Goal: Transaction & Acquisition: Book appointment/travel/reservation

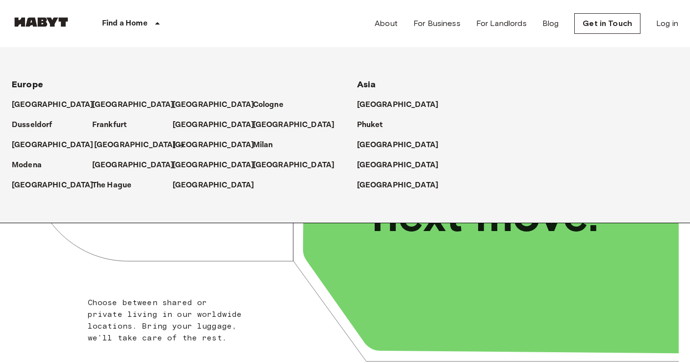
click at [113, 143] on p "[GEOGRAPHIC_DATA]" at bounding box center [135, 145] width 82 height 12
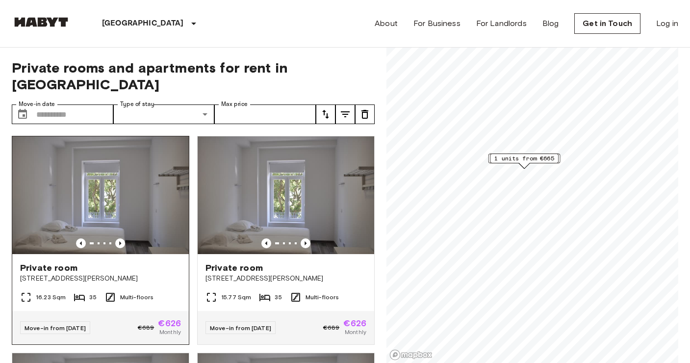
click at [114, 146] on img at bounding box center [100, 195] width 177 height 118
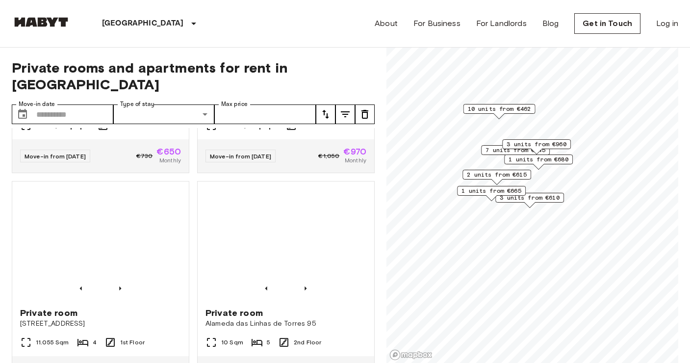
scroll to position [1035, 0]
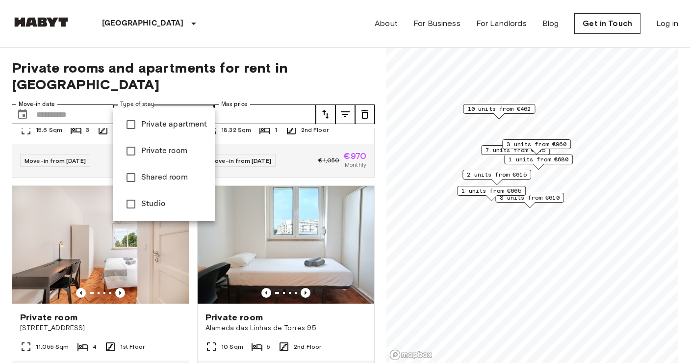
type input "******"
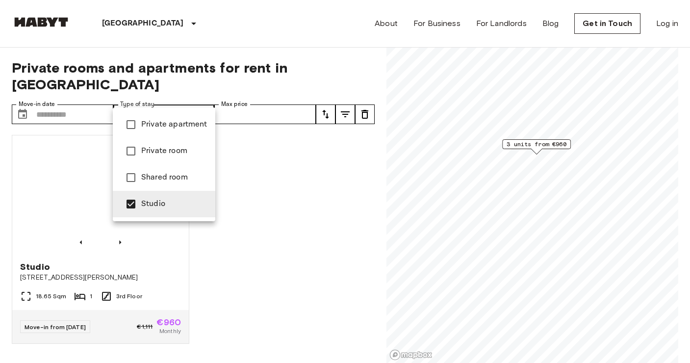
click at [282, 149] on div at bounding box center [345, 181] width 690 height 363
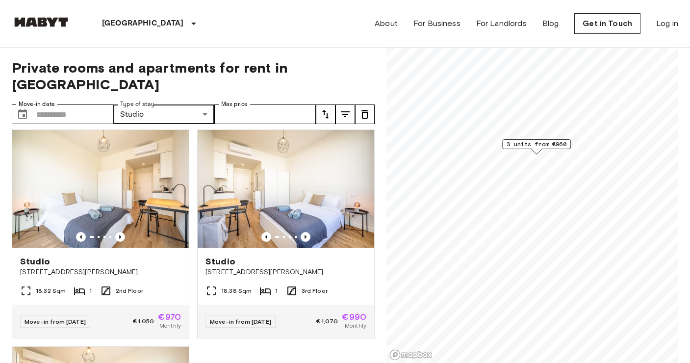
scroll to position [10, 0]
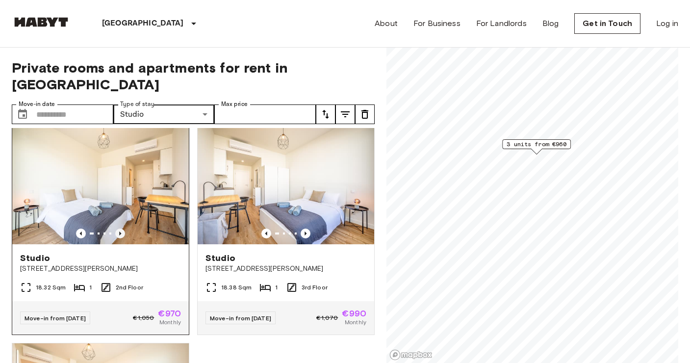
click at [120, 229] on icon "Previous image" at bounding box center [120, 234] width 10 height 10
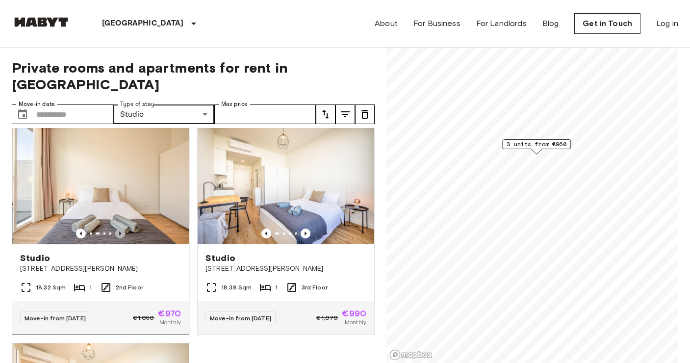
click at [120, 229] on icon "Previous image" at bounding box center [120, 234] width 10 height 10
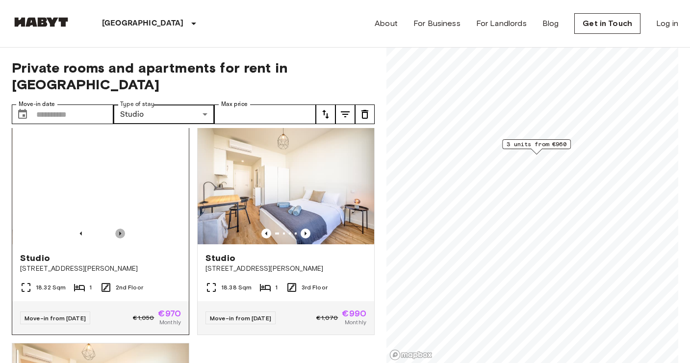
click at [120, 229] on icon "Previous image" at bounding box center [120, 234] width 10 height 10
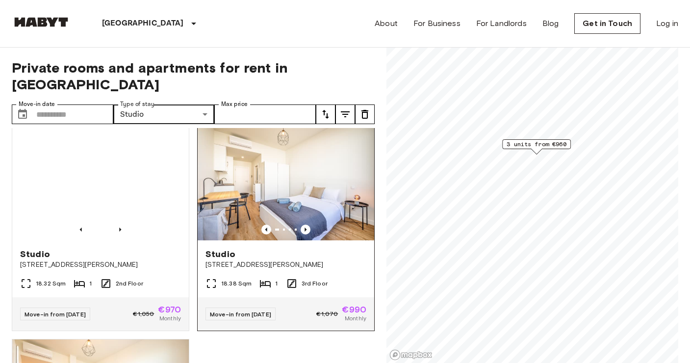
scroll to position [12, 0]
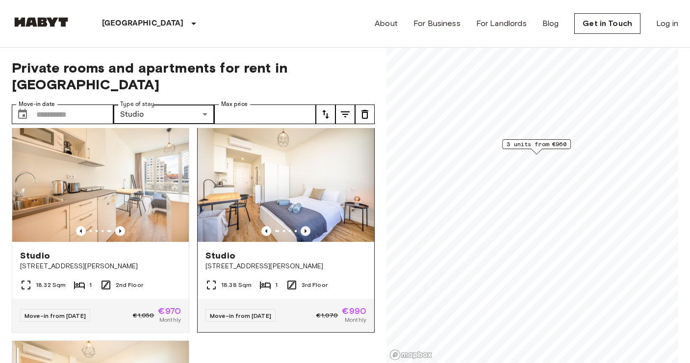
click at [305, 226] on icon "Previous image" at bounding box center [306, 231] width 10 height 10
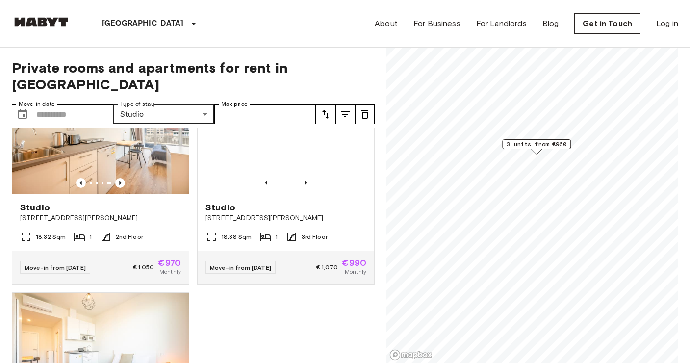
scroll to position [37, 0]
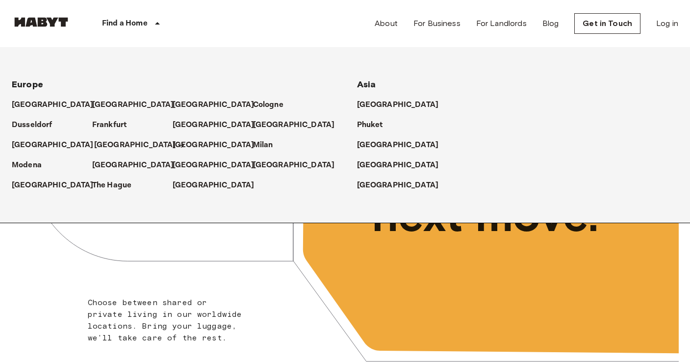
click at [105, 144] on p "[GEOGRAPHIC_DATA]" at bounding box center [135, 145] width 82 height 12
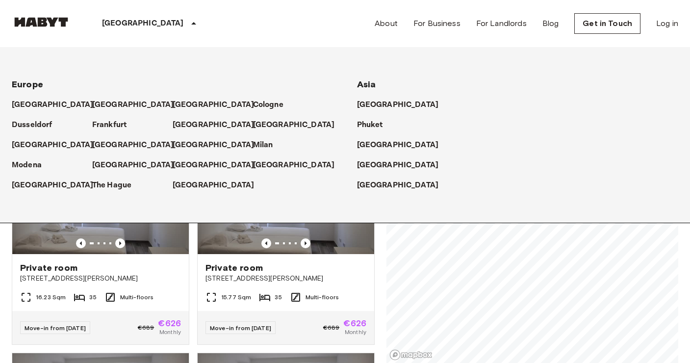
click at [128, 20] on div "[GEOGRAPHIC_DATA]" at bounding box center [151, 23] width 160 height 47
click at [102, 145] on p "[GEOGRAPHIC_DATA]" at bounding box center [135, 145] width 82 height 12
click at [110, 144] on p "[GEOGRAPHIC_DATA]" at bounding box center [135, 145] width 82 height 12
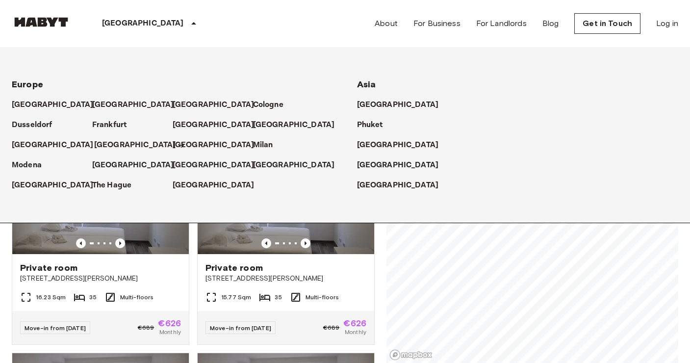
click at [110, 144] on p "[GEOGRAPHIC_DATA]" at bounding box center [135, 145] width 82 height 12
click at [151, 274] on div "Private room [STREET_ADDRESS][PERSON_NAME]" at bounding box center [100, 272] width 177 height 37
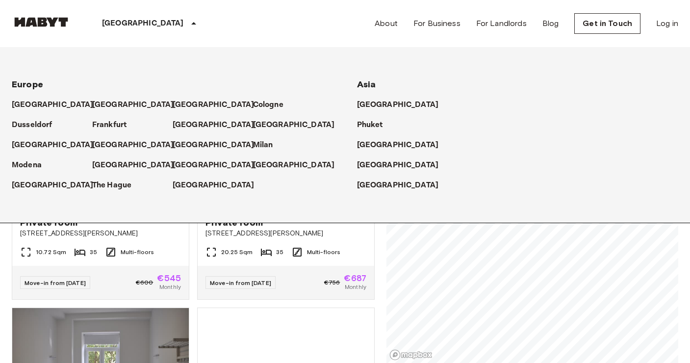
scroll to position [477, 0]
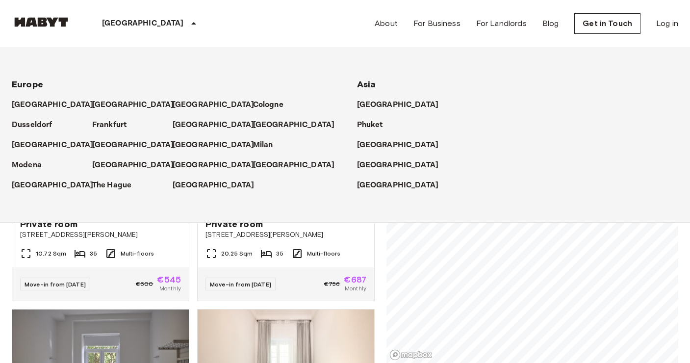
click at [188, 24] on icon at bounding box center [194, 24] width 12 height 12
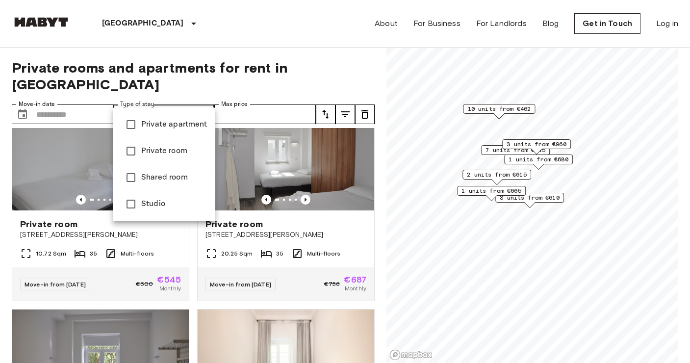
type input "******"
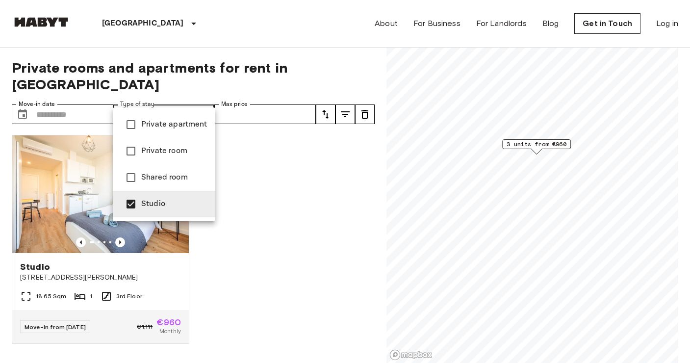
scroll to position [201, 0]
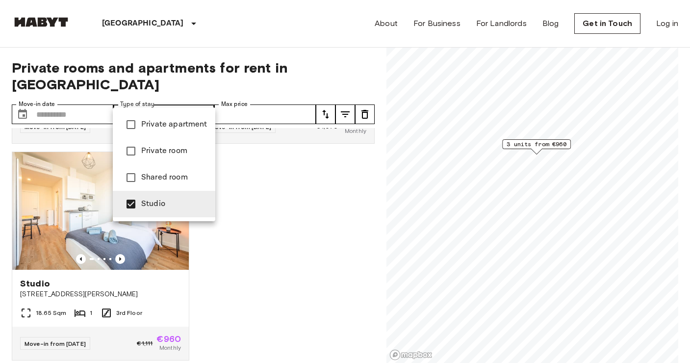
click at [257, 293] on div at bounding box center [345, 181] width 690 height 363
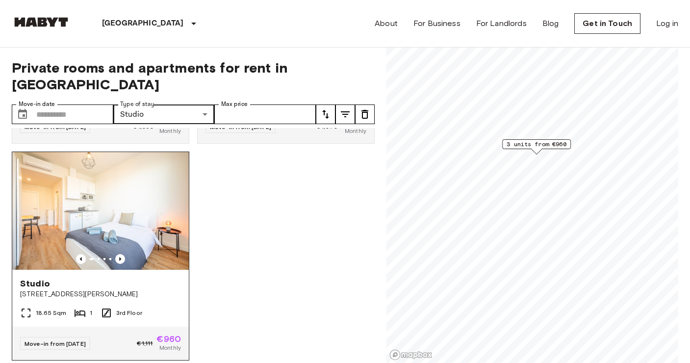
scroll to position [0, 0]
click at [121, 254] on icon "Previous image" at bounding box center [120, 259] width 10 height 10
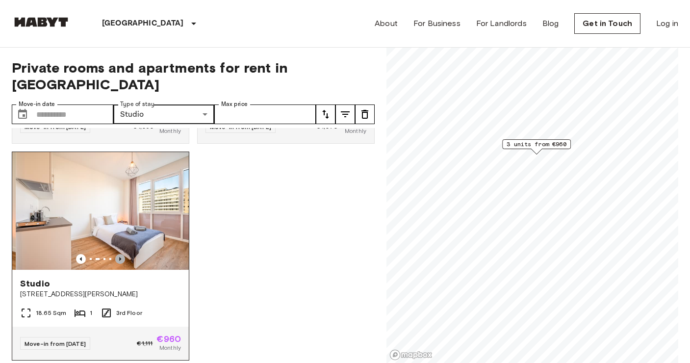
click at [121, 254] on icon "Previous image" at bounding box center [120, 259] width 10 height 10
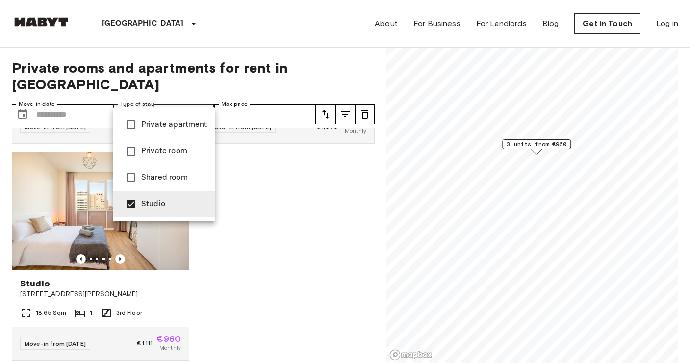
click at [187, 102] on div at bounding box center [345, 181] width 690 height 363
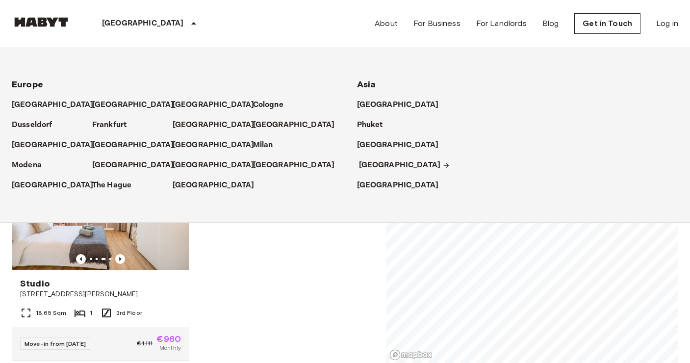
click at [366, 171] on p "[GEOGRAPHIC_DATA]" at bounding box center [400, 165] width 82 height 12
click at [367, 167] on p "[GEOGRAPHIC_DATA]" at bounding box center [400, 165] width 82 height 12
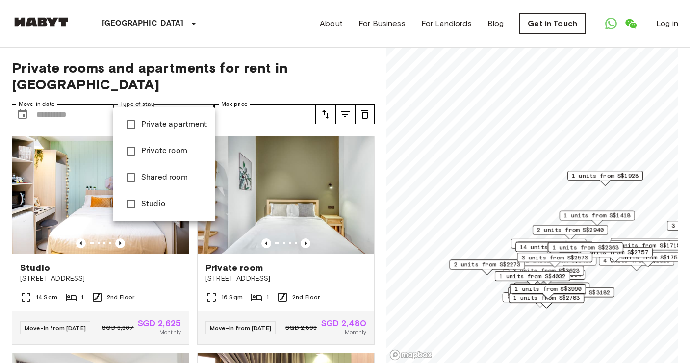
type input "******"
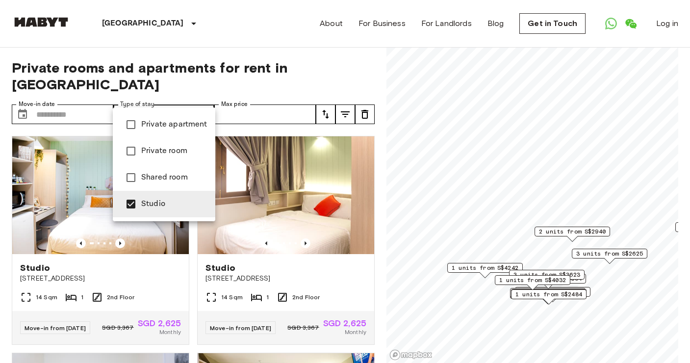
click at [246, 303] on div at bounding box center [345, 181] width 690 height 363
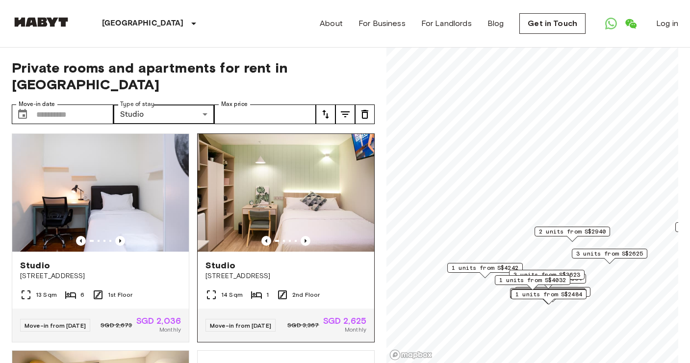
scroll to position [217, 0]
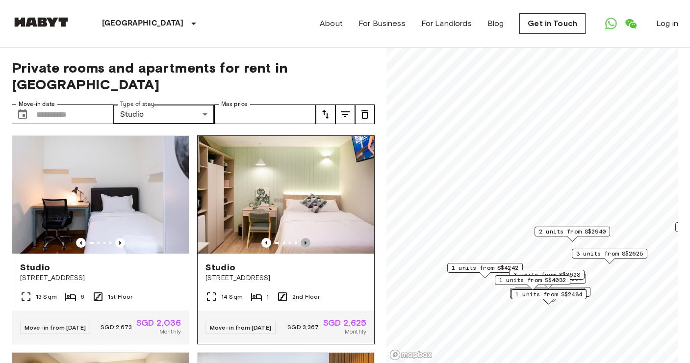
click at [305, 238] on icon "Previous image" at bounding box center [306, 243] width 10 height 10
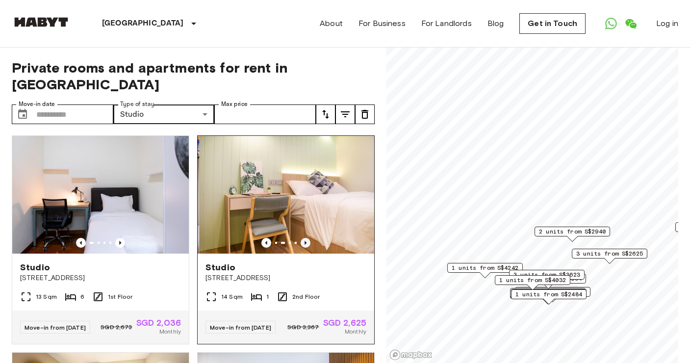
click at [305, 238] on icon "Previous image" at bounding box center [306, 243] width 10 height 10
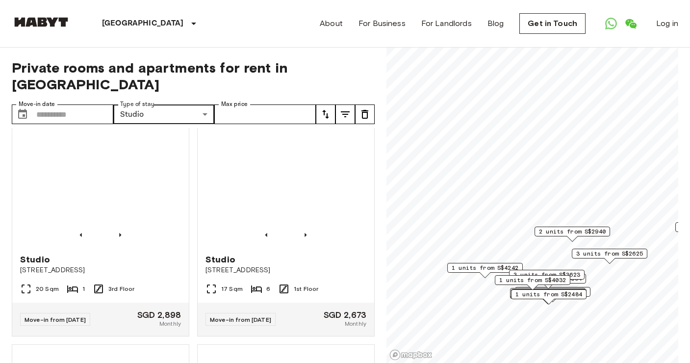
scroll to position [1544, 0]
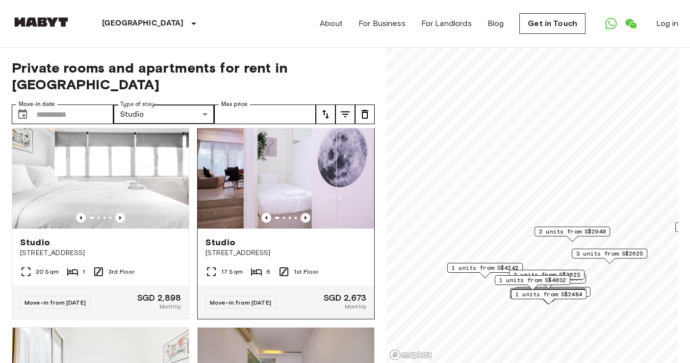
click at [308, 223] on icon "Previous image" at bounding box center [306, 218] width 10 height 10
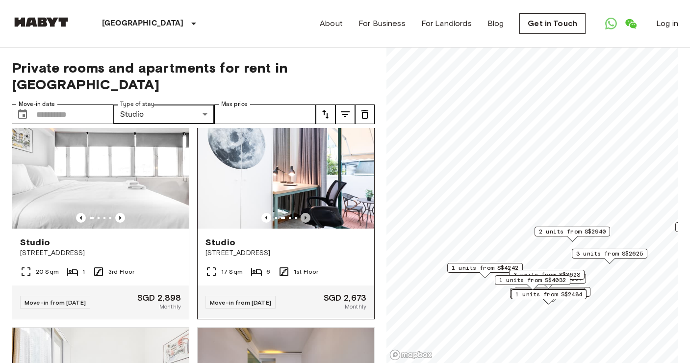
click at [308, 223] on icon "Previous image" at bounding box center [306, 218] width 10 height 10
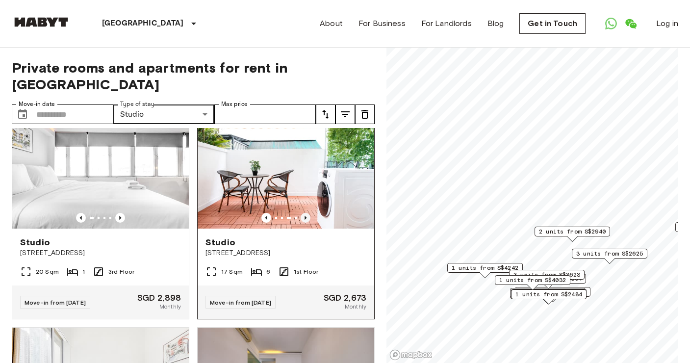
click at [307, 223] on icon "Previous image" at bounding box center [306, 218] width 10 height 10
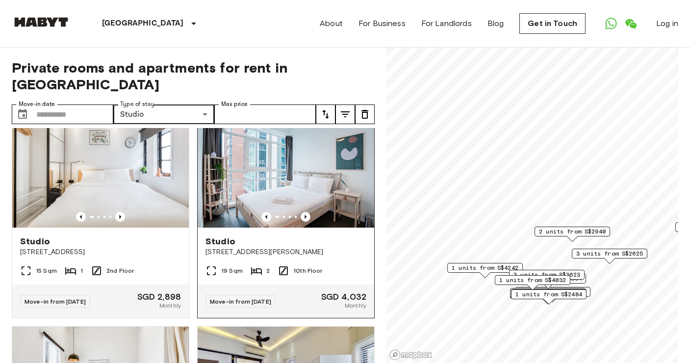
scroll to position [2205, 0]
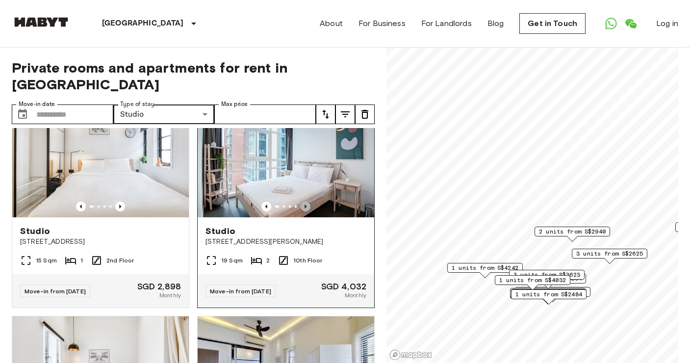
click at [308, 211] on icon "Previous image" at bounding box center [306, 207] width 10 height 10
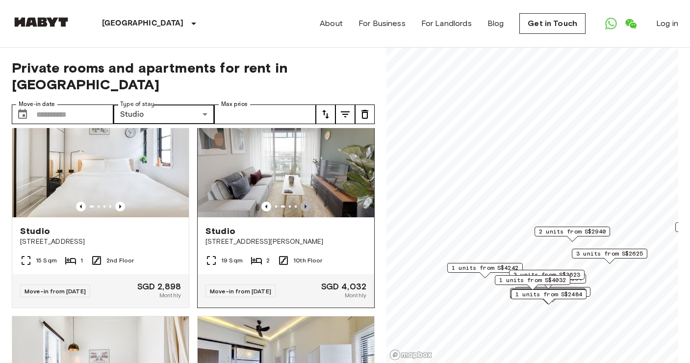
click at [308, 211] on icon "Previous image" at bounding box center [306, 207] width 10 height 10
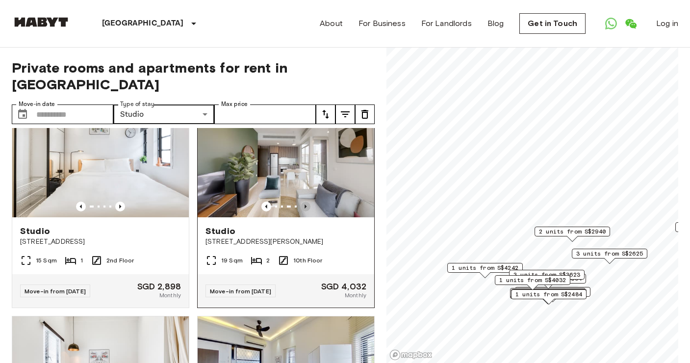
click at [308, 211] on icon "Previous image" at bounding box center [306, 207] width 10 height 10
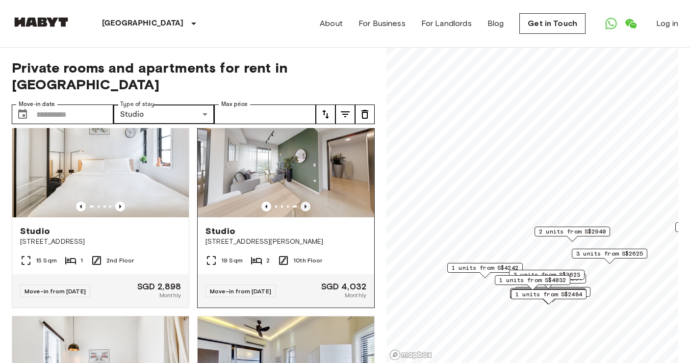
scroll to position [2228, 0]
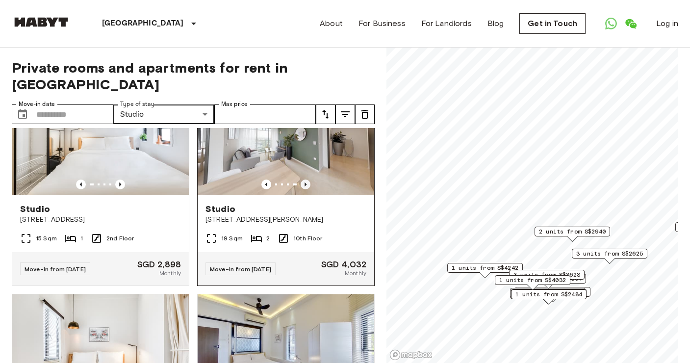
click at [308, 189] on icon "Previous image" at bounding box center [306, 185] width 10 height 10
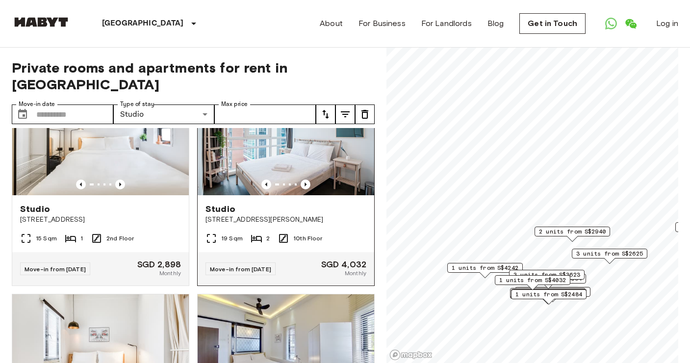
click at [291, 215] on div "Studio" at bounding box center [286, 209] width 161 height 12
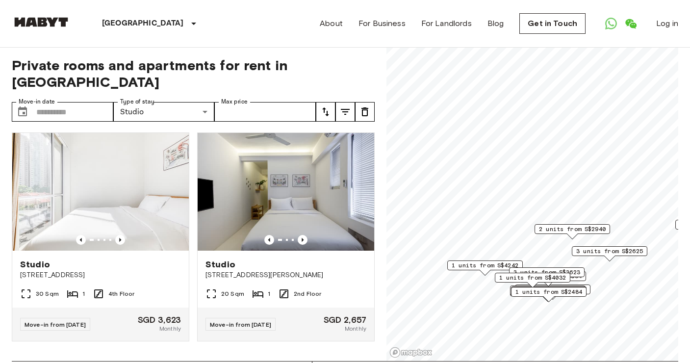
scroll to position [0, 0]
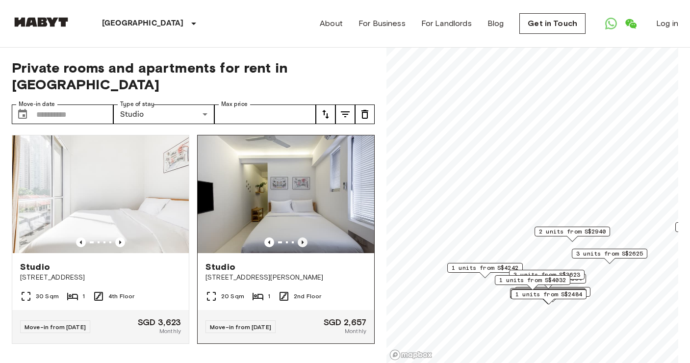
click at [303, 238] on icon "Previous image" at bounding box center [303, 242] width 10 height 10
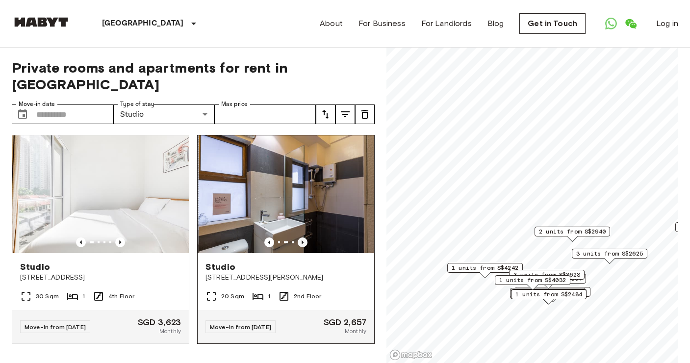
click at [302, 238] on icon "Previous image" at bounding box center [303, 242] width 10 height 10
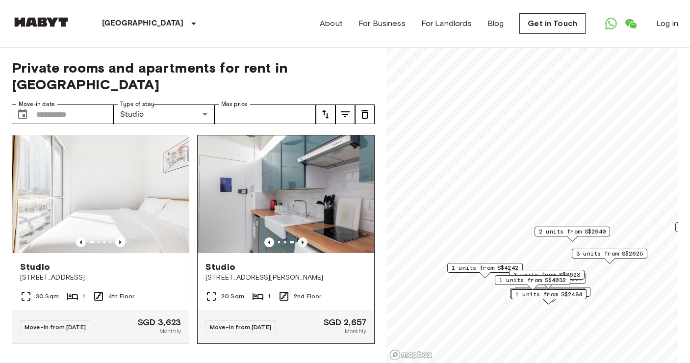
click at [302, 238] on icon "Previous image" at bounding box center [303, 242] width 10 height 10
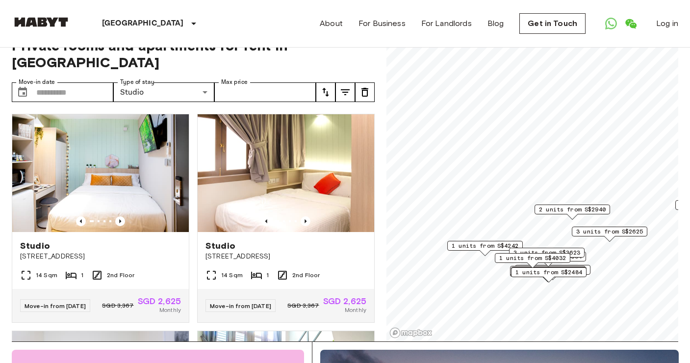
scroll to position [22, 0]
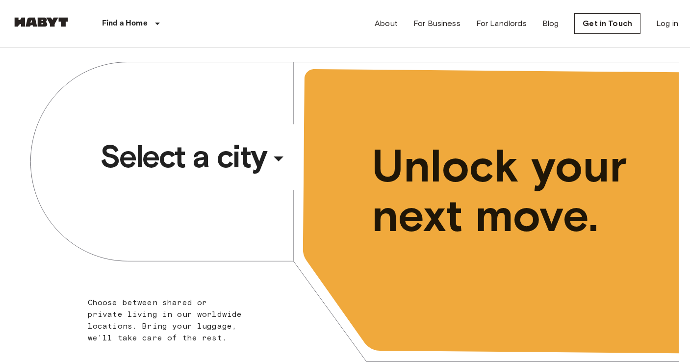
click at [282, 157] on div "​" at bounding box center [291, 167] width 101 height 20
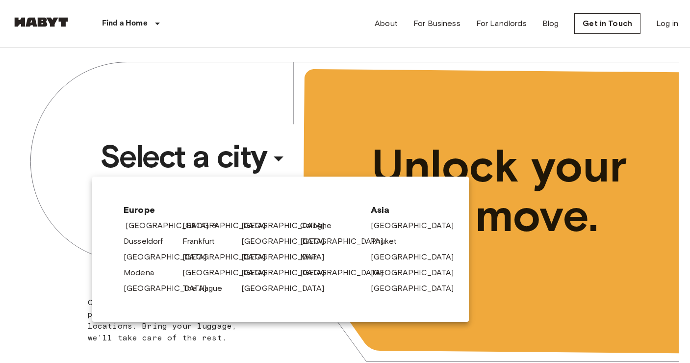
click at [151, 225] on link "[GEOGRAPHIC_DATA]" at bounding box center [172, 226] width 93 height 12
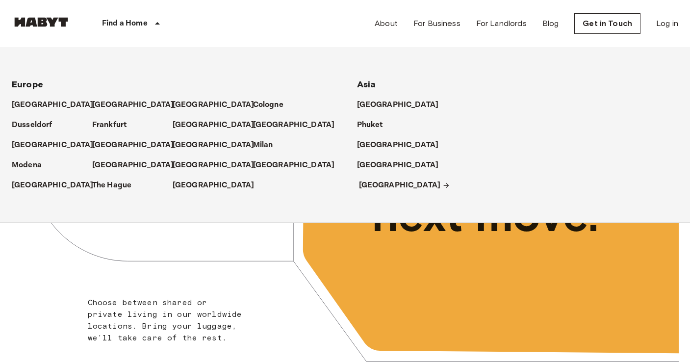
click at [364, 185] on p "[GEOGRAPHIC_DATA]" at bounding box center [400, 186] width 82 height 12
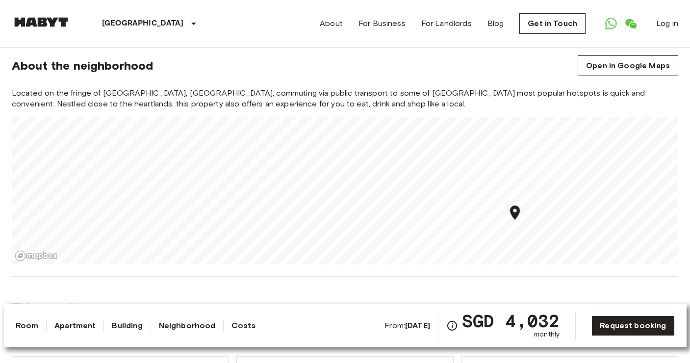
scroll to position [859, 0]
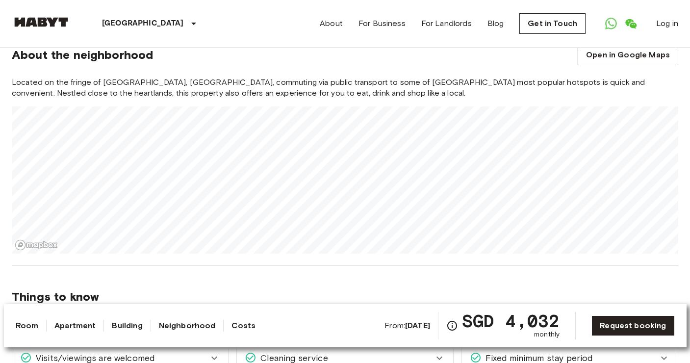
click at [193, 324] on link "Neighborhood" at bounding box center [187, 326] width 57 height 12
